Goal: Information Seeking & Learning: Learn about a topic

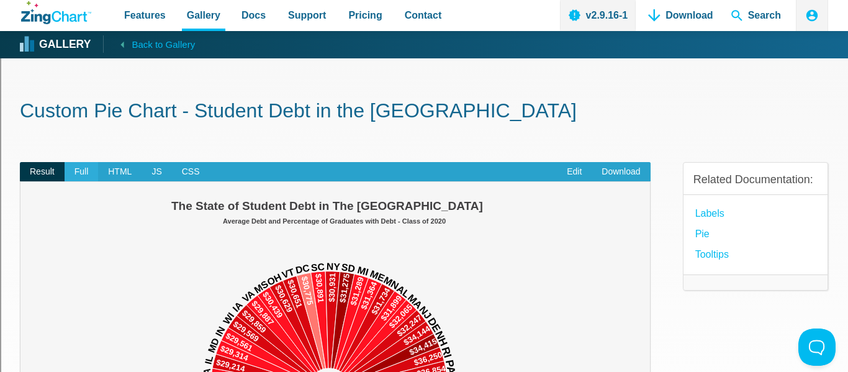
click at [89, 171] on span "Full" at bounding box center [82, 172] width 34 height 20
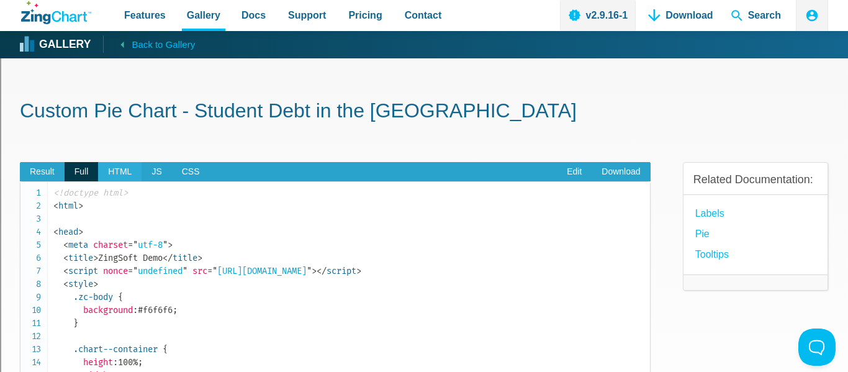
click at [131, 169] on span "HTML" at bounding box center [119, 172] width 43 height 20
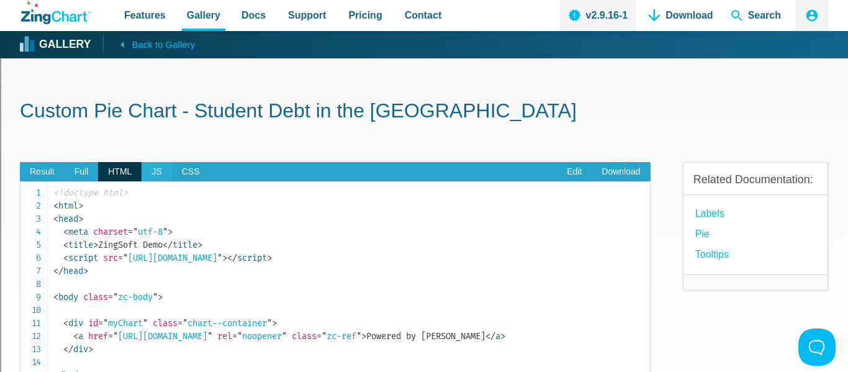
click at [156, 170] on span "JS" at bounding box center [157, 172] width 30 height 20
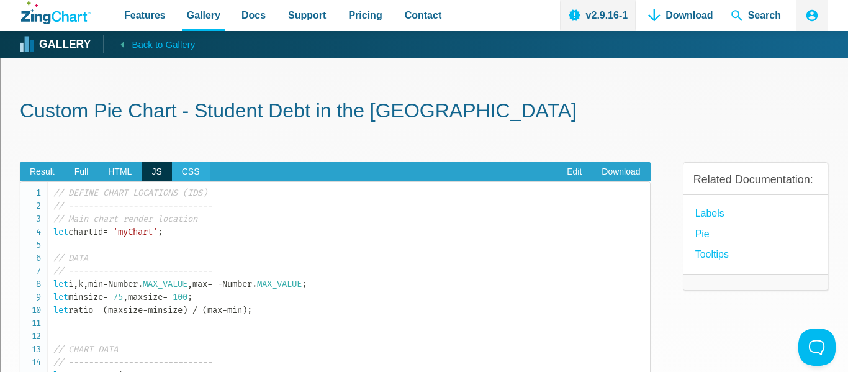
click at [195, 170] on span "CSS" at bounding box center [191, 172] width 38 height 20
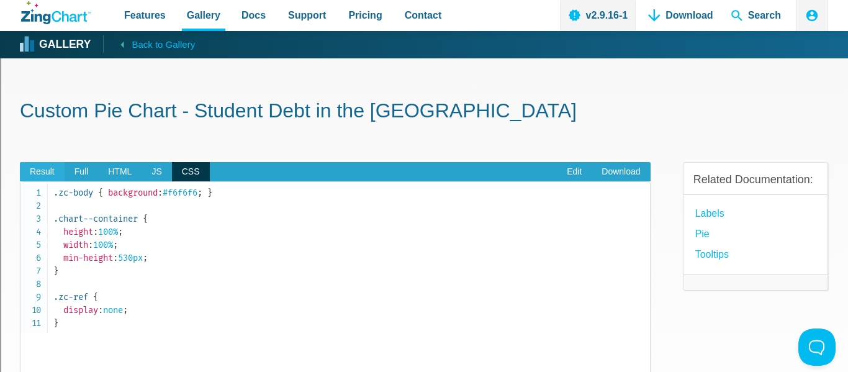
click at [59, 176] on span "Result" at bounding box center [42, 172] width 45 height 20
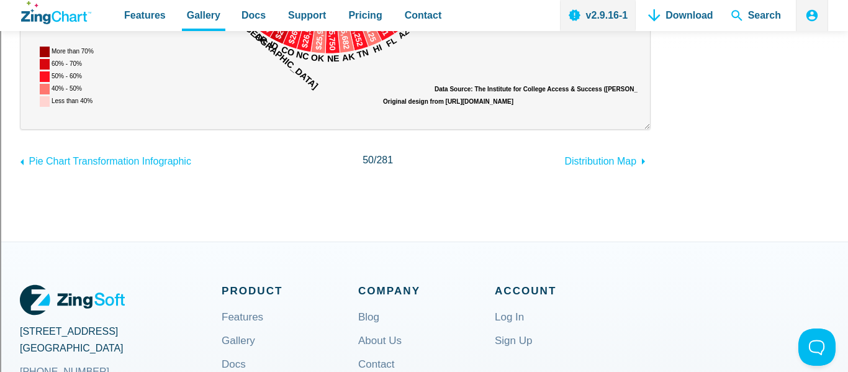
scroll to position [459, 0]
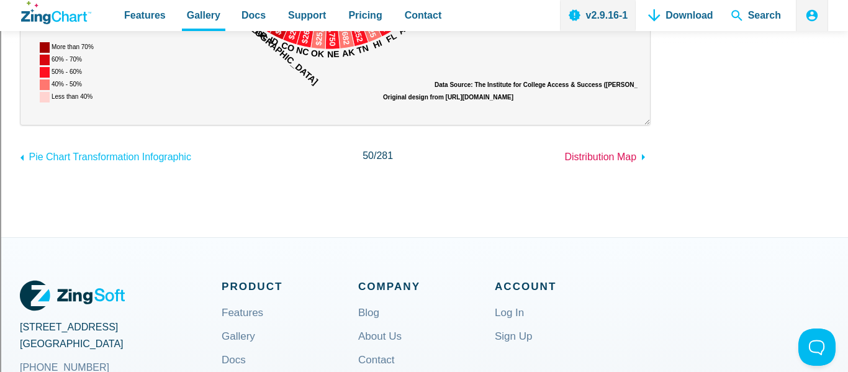
click at [613, 155] on span "Distribution Map" at bounding box center [600, 157] width 72 height 11
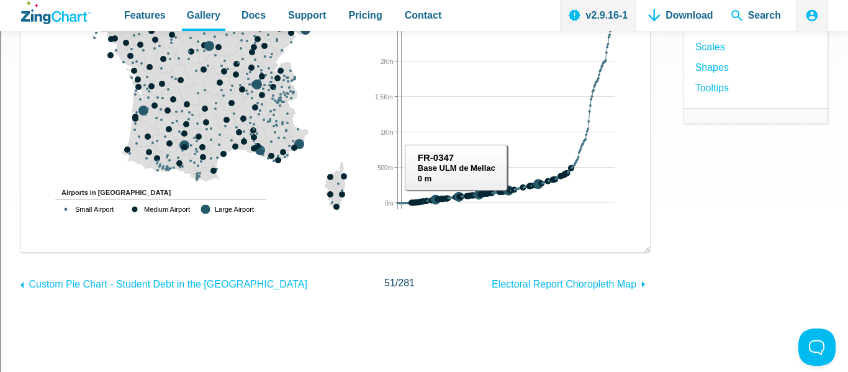
scroll to position [294, 0]
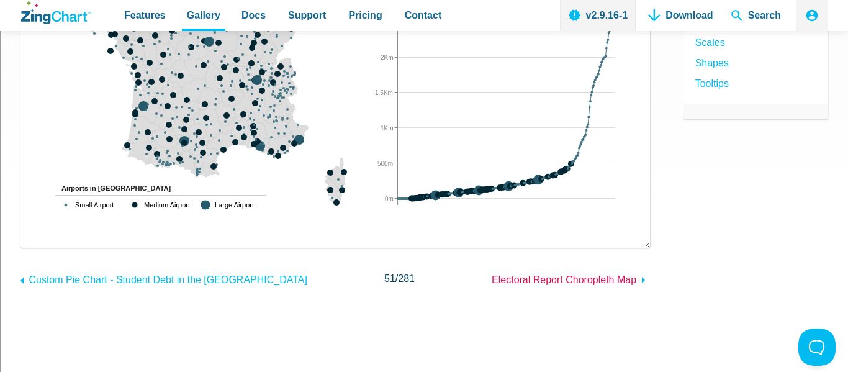
click at [579, 277] on span "Electoral Report Choropleth Map" at bounding box center [564, 279] width 145 height 11
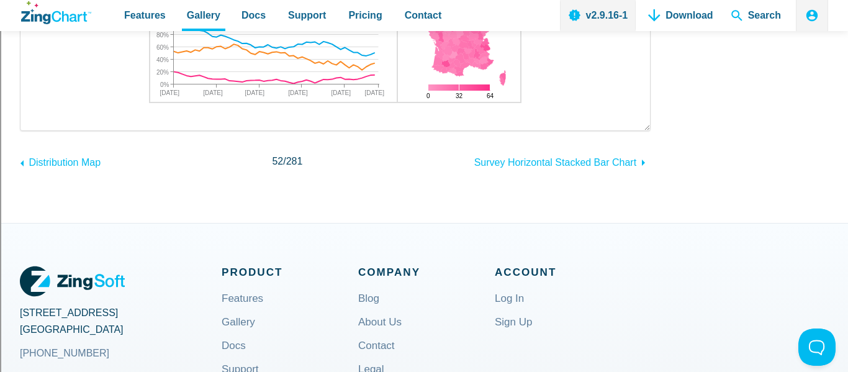
scroll to position [277, 0]
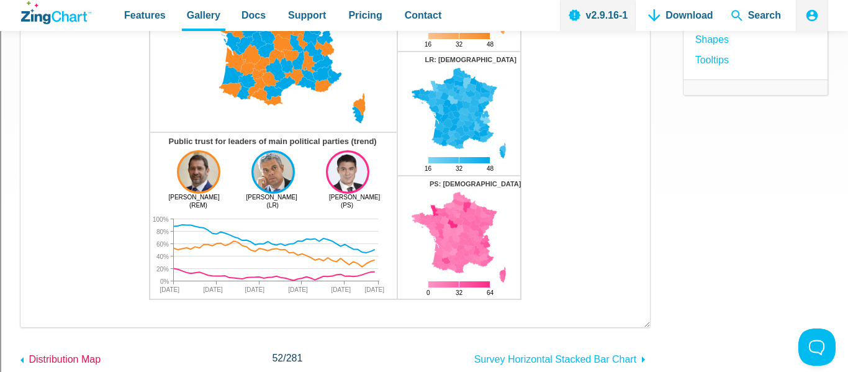
click at [79, 361] on span "Distribution Map" at bounding box center [65, 359] width 72 height 11
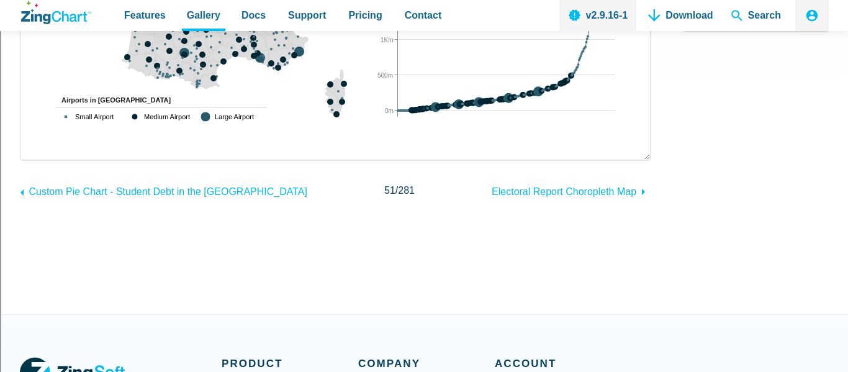
scroll to position [330, 0]
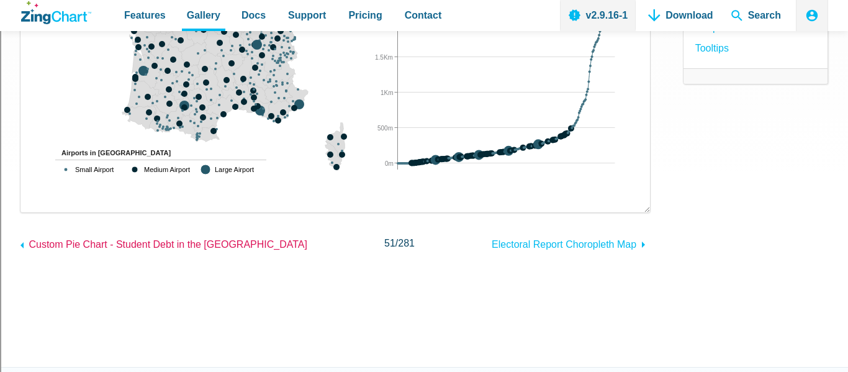
click at [89, 240] on span "Custom Pie Chart - Student Debt in the [GEOGRAPHIC_DATA]" at bounding box center [168, 244] width 278 height 11
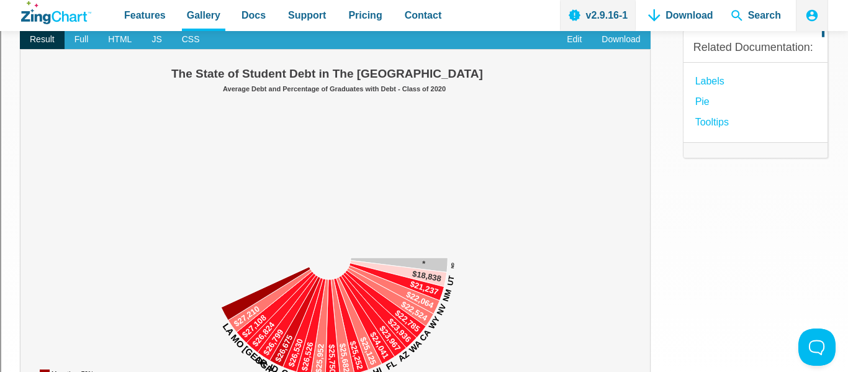
scroll to position [134, 0]
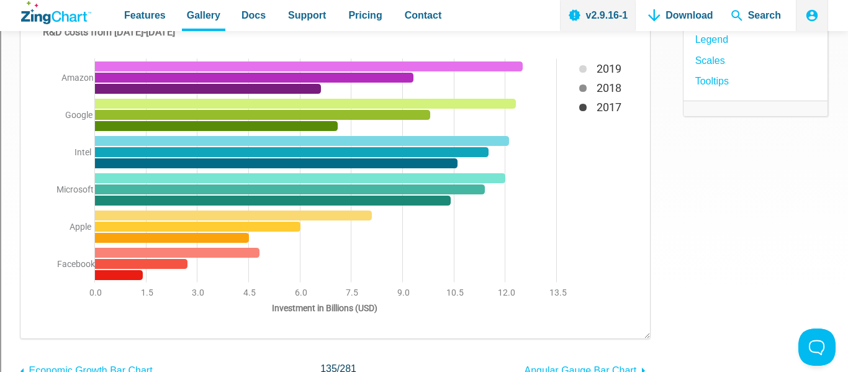
scroll to position [211, 0]
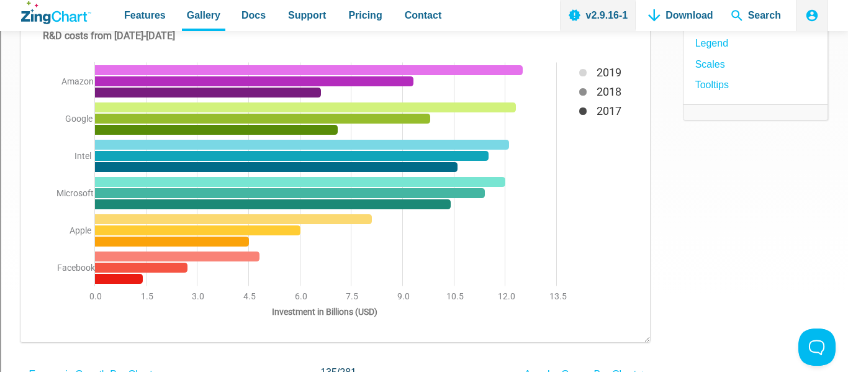
click at [592, 112] on img "App Content" at bounding box center [335, 165] width 605 height 329
